Goal: Task Accomplishment & Management: Use online tool/utility

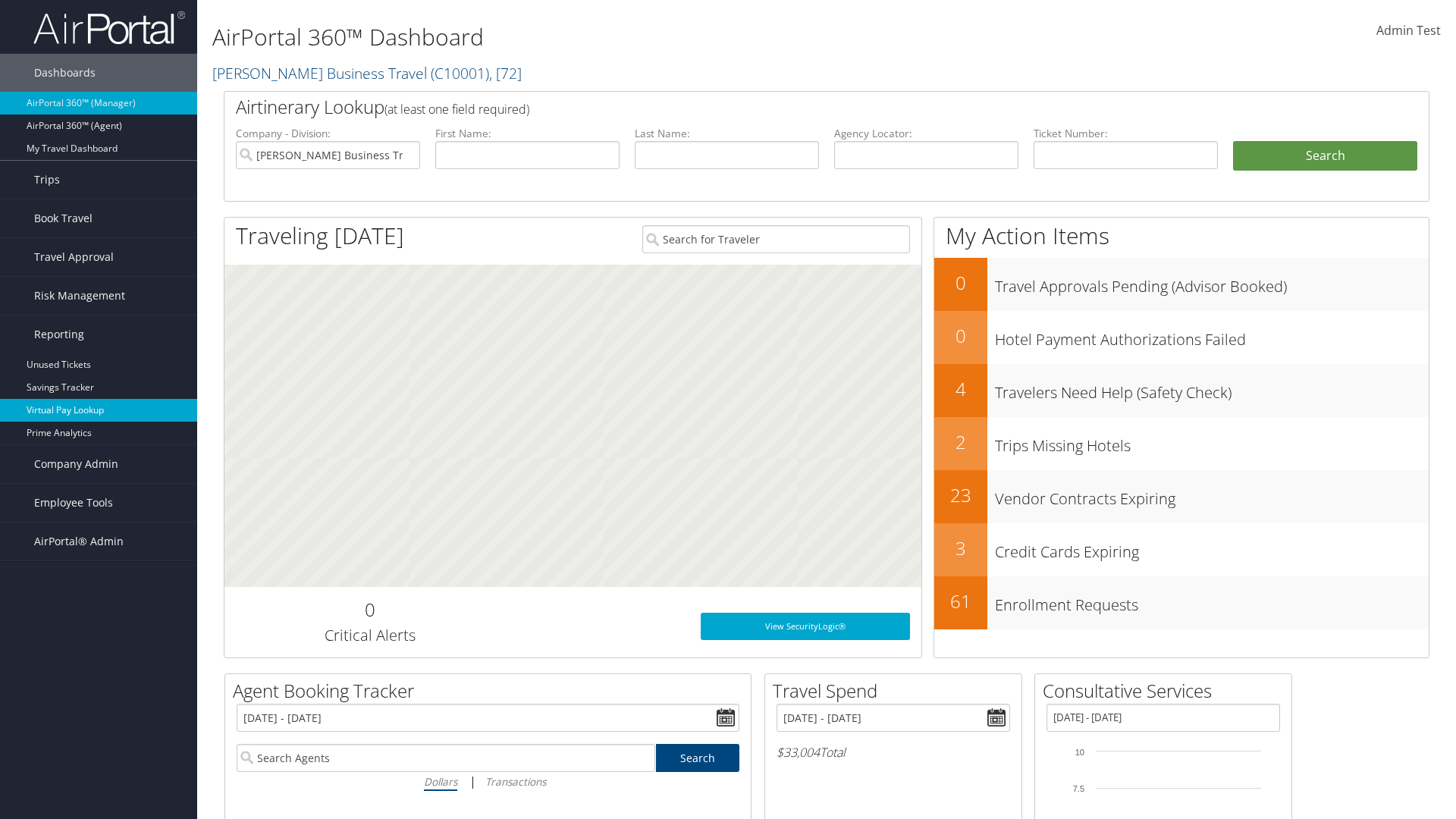
click at [99, 410] on link "Virtual Pay Lookup" at bounding box center [99, 410] width 197 height 23
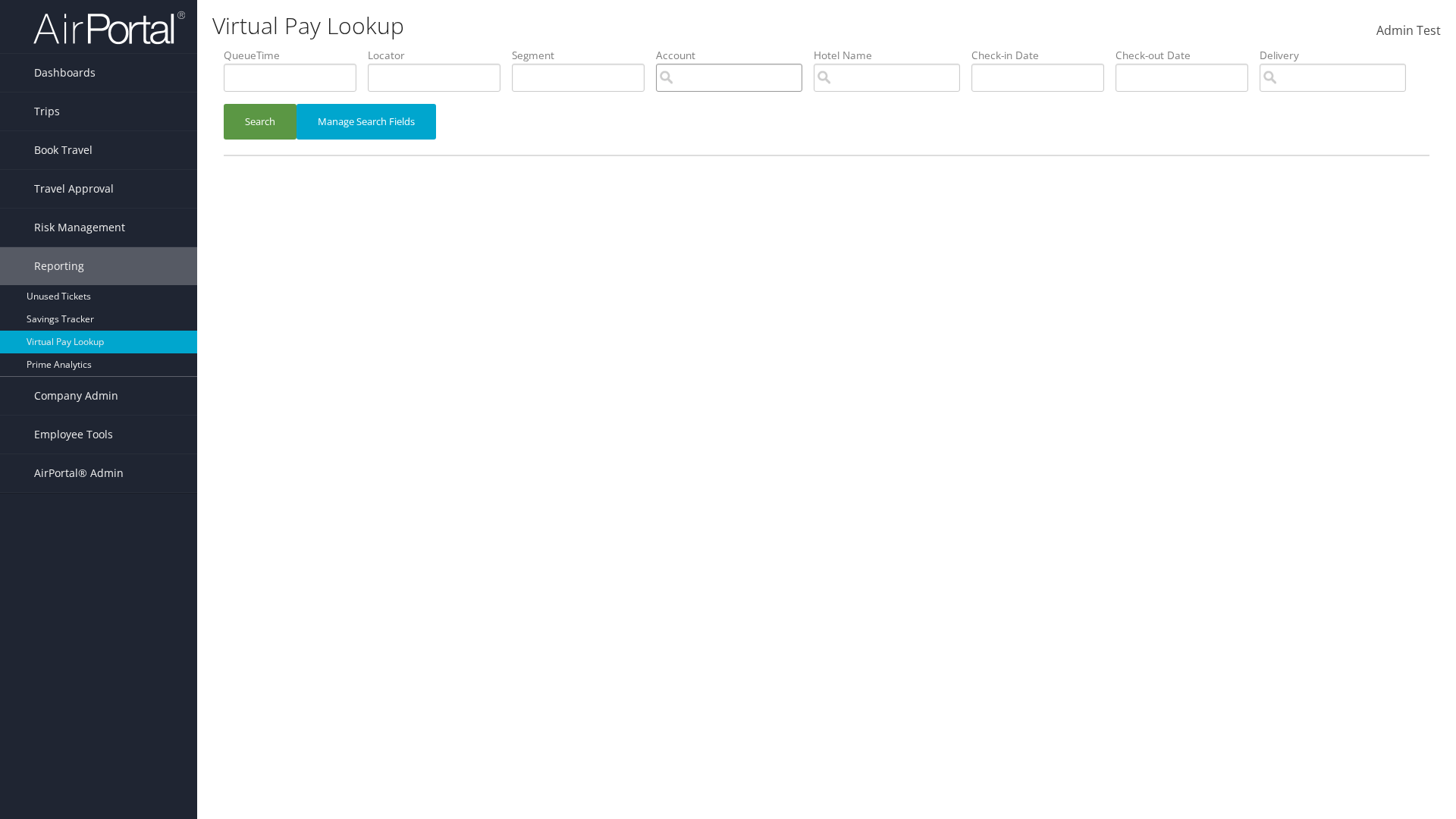
click at [728, 77] on input "search" at bounding box center [728, 77] width 146 height 28
type input "weatherby"
